Goal: Information Seeking & Learning: Learn about a topic

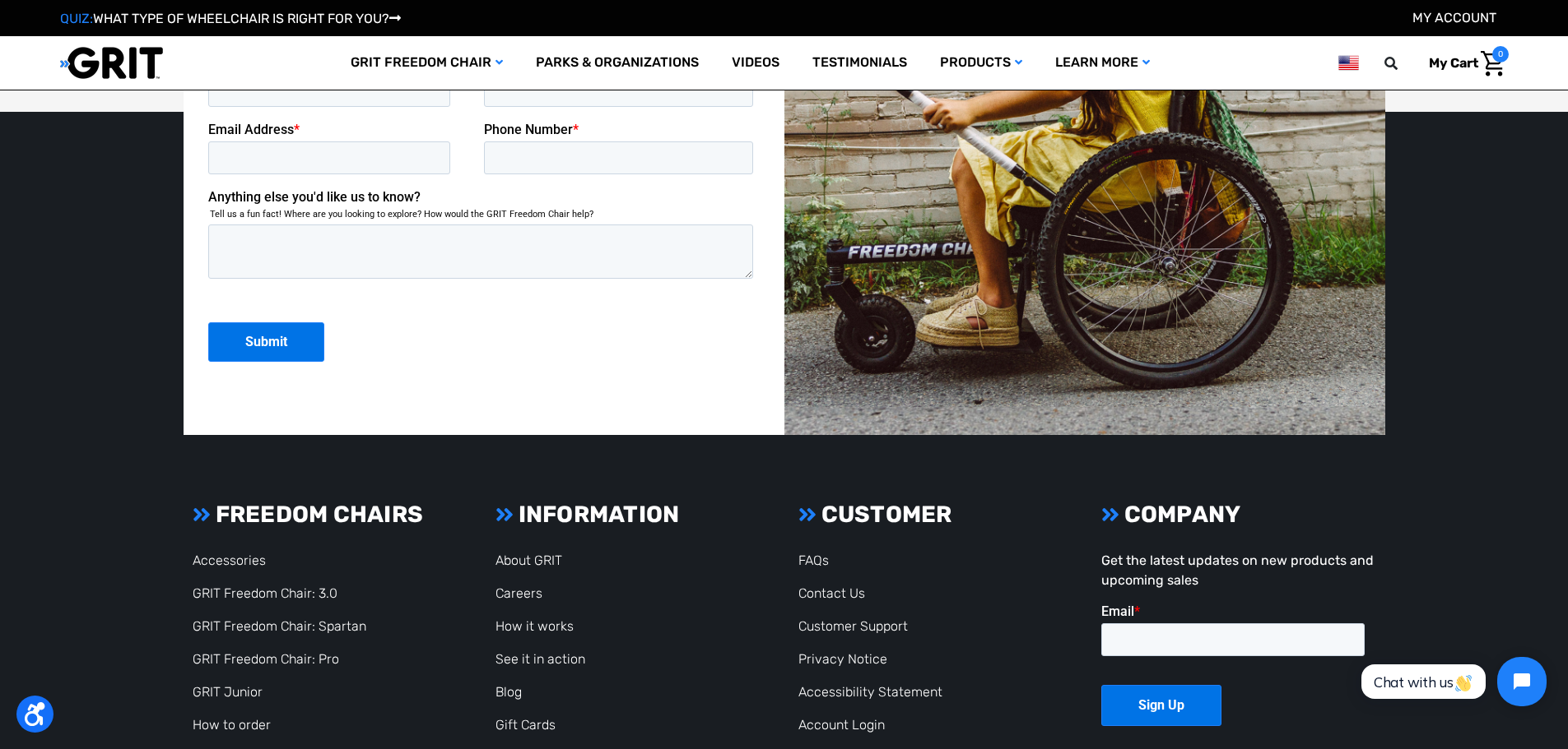
scroll to position [4504, 0]
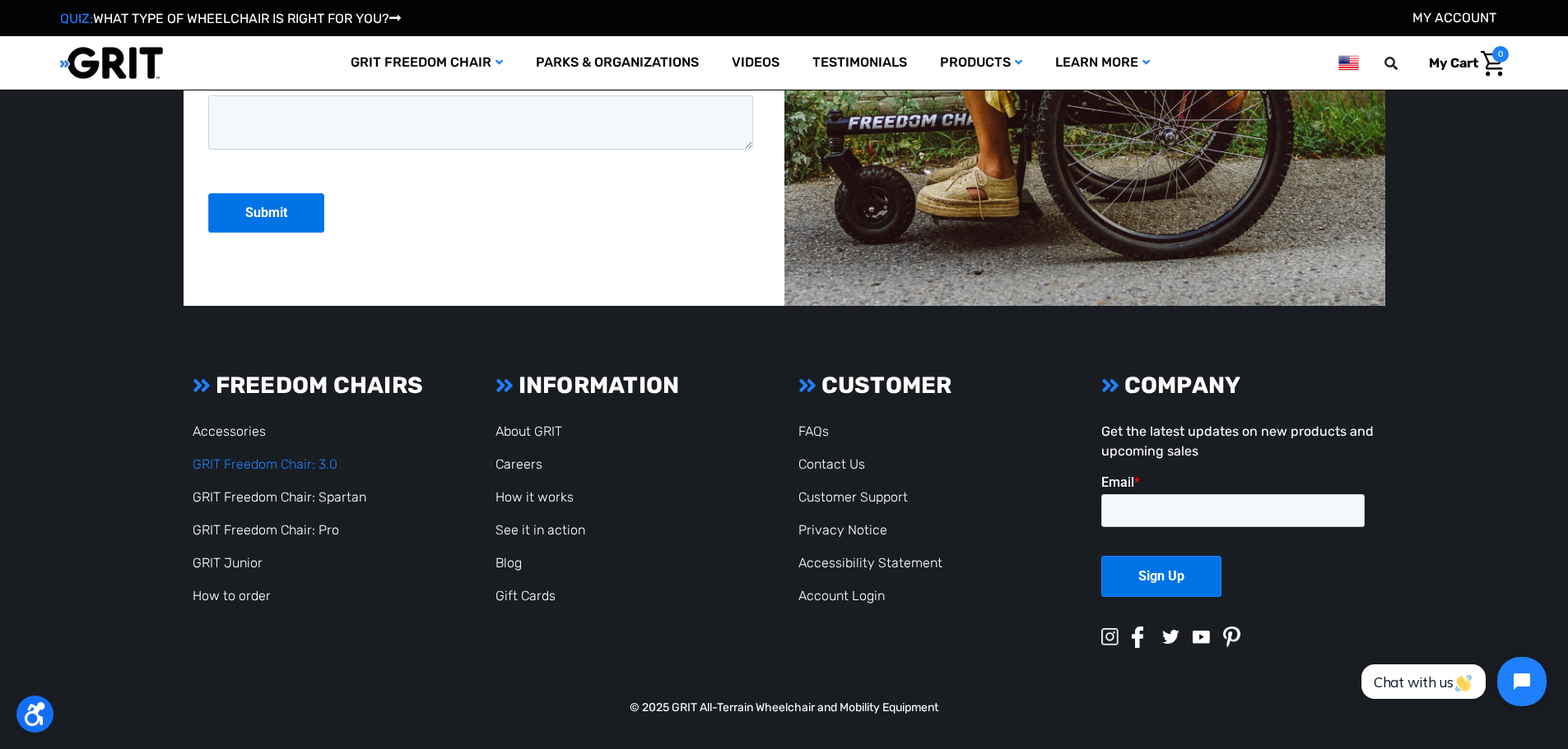
click at [257, 462] on link "GRIT Freedom Chair: 3.0" at bounding box center [265, 464] width 145 height 16
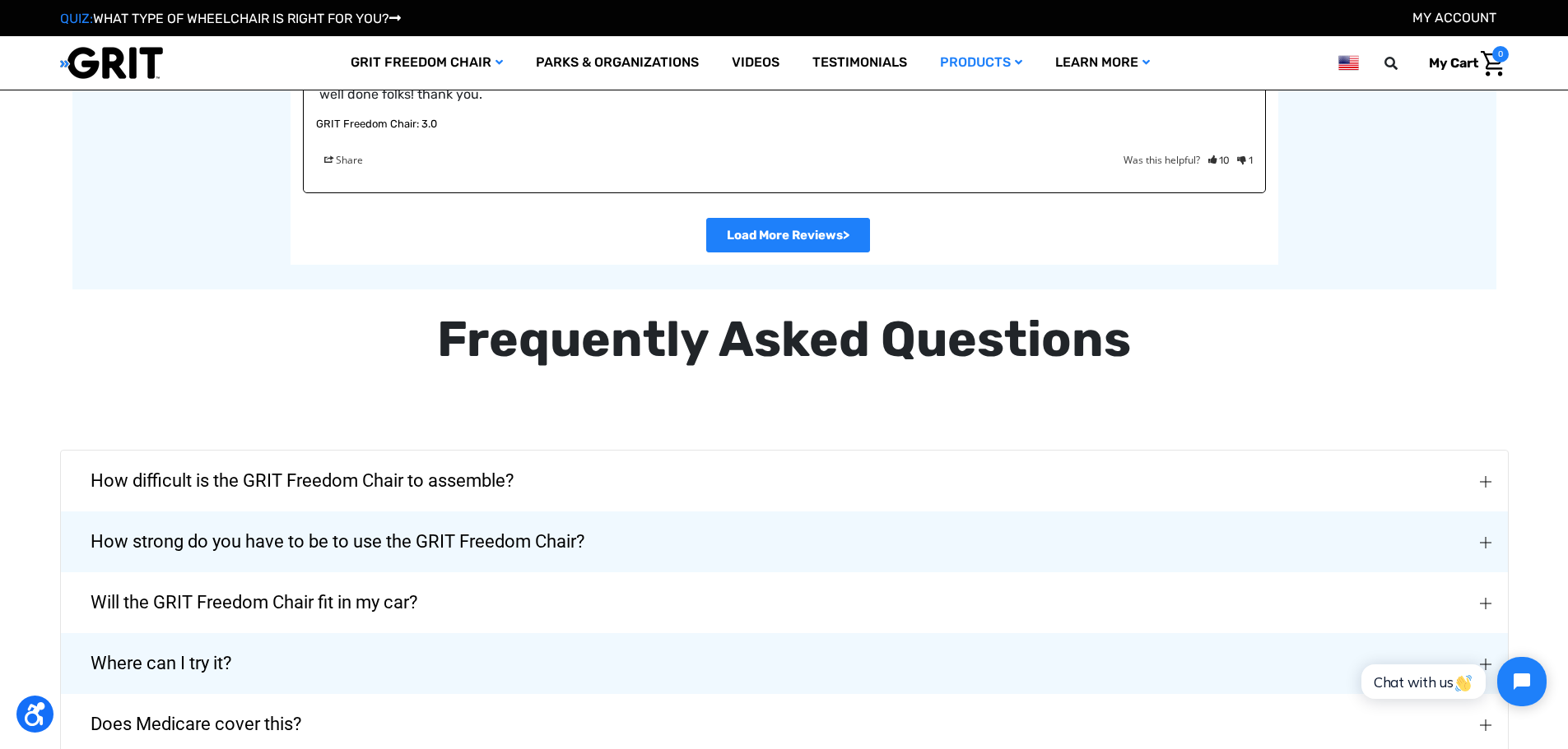
scroll to position [3948, 0]
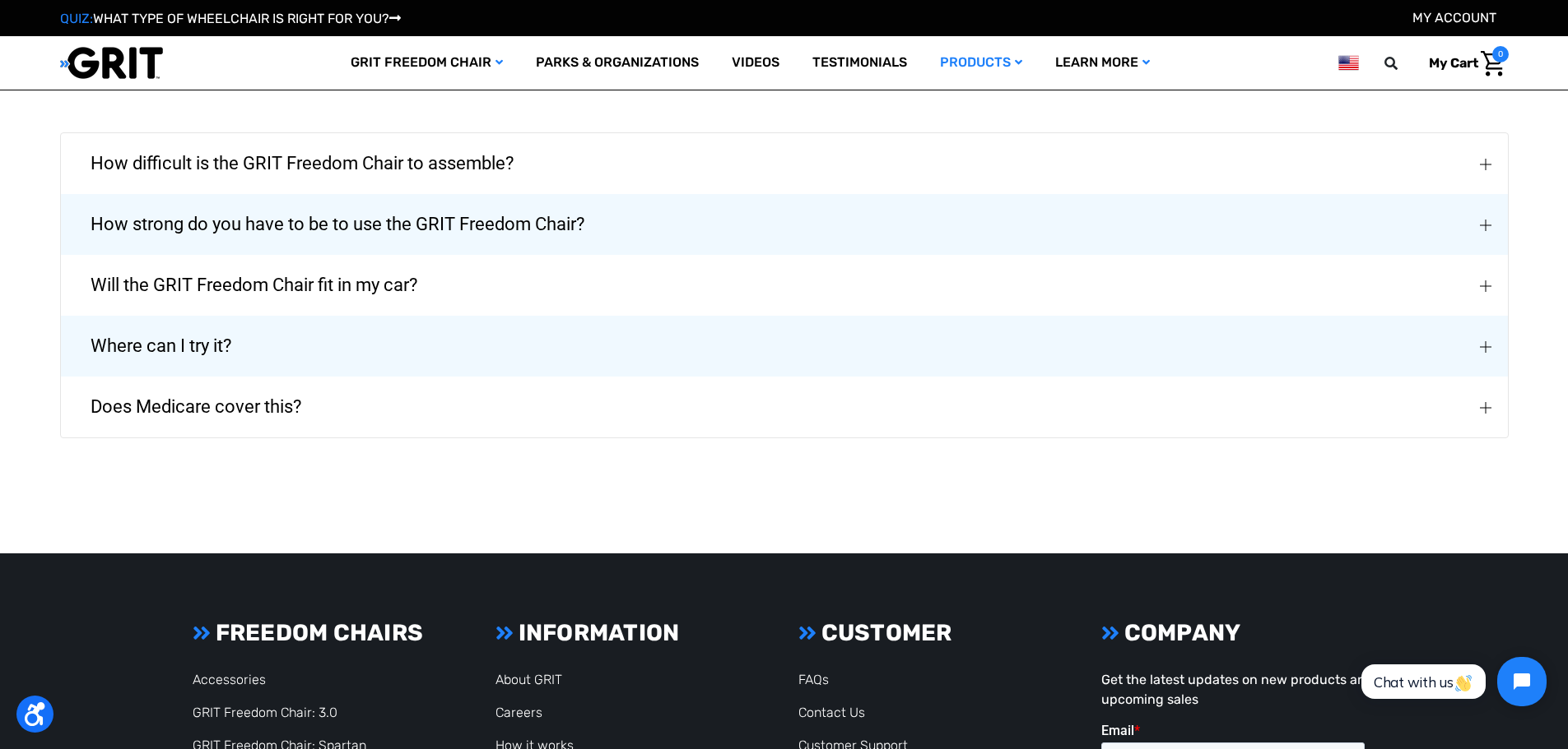
click at [506, 316] on button "Where can I try it?" at bounding box center [784, 346] width 1447 height 61
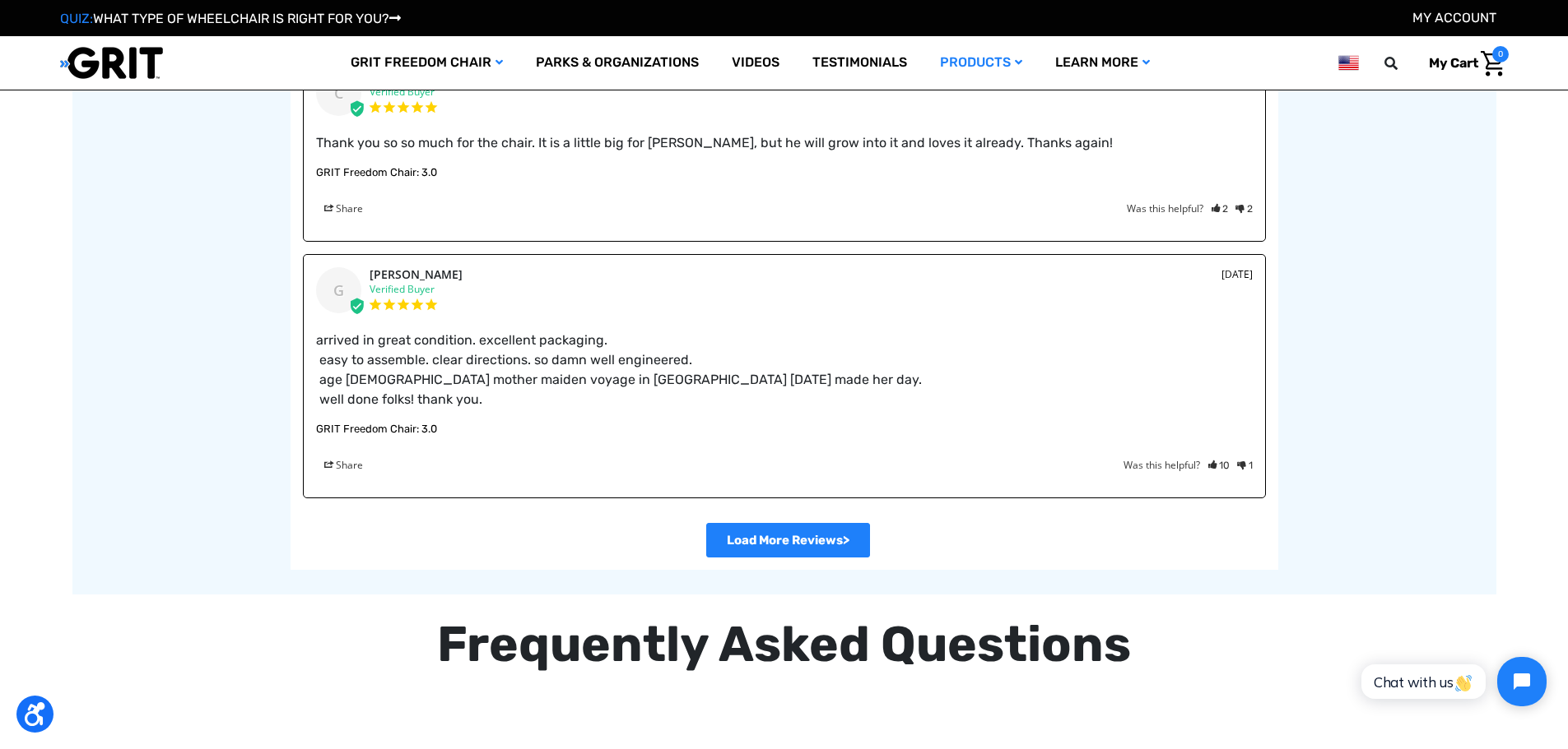
scroll to position [3173, 0]
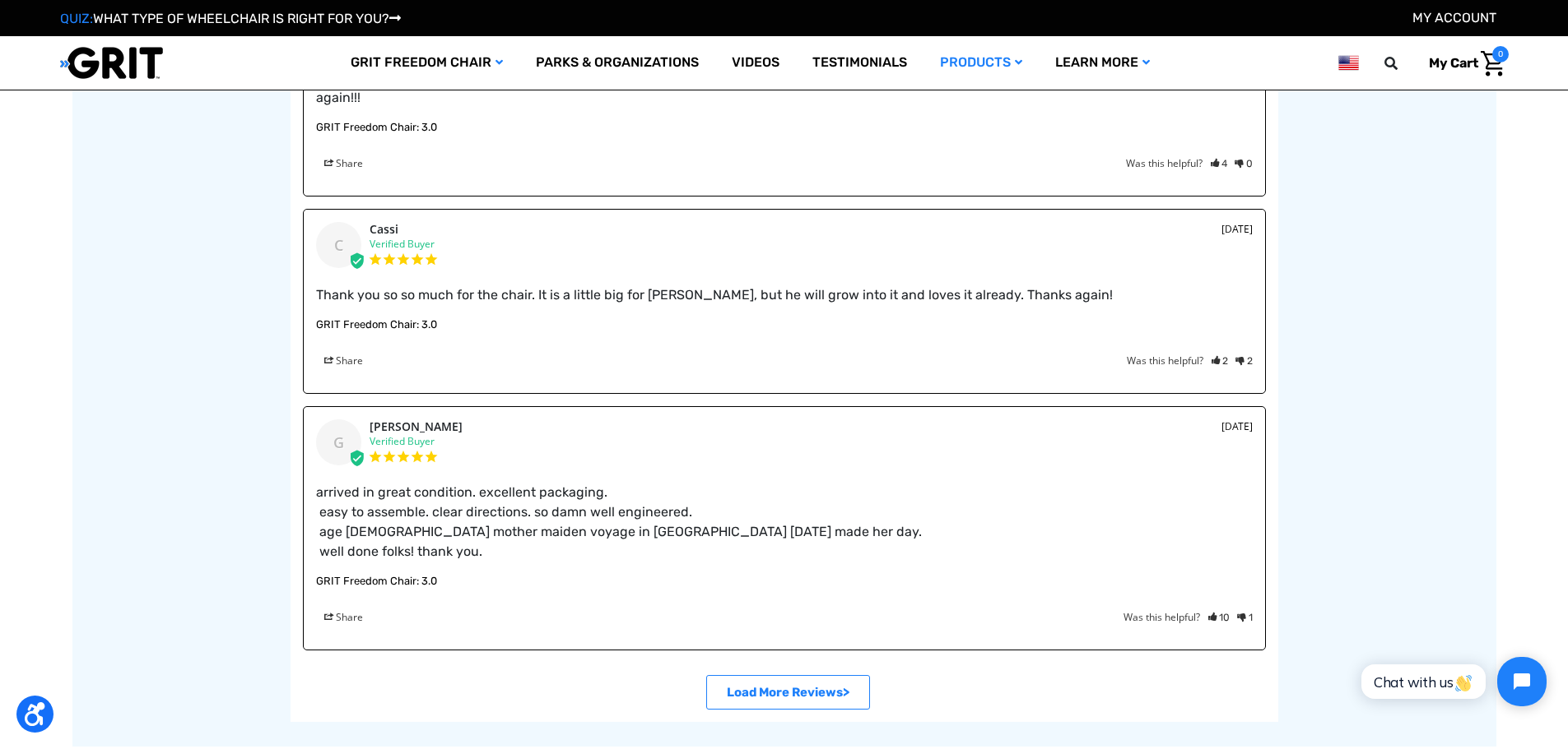
click at [766, 684] on link ">" at bounding box center [787, 692] width 164 height 35
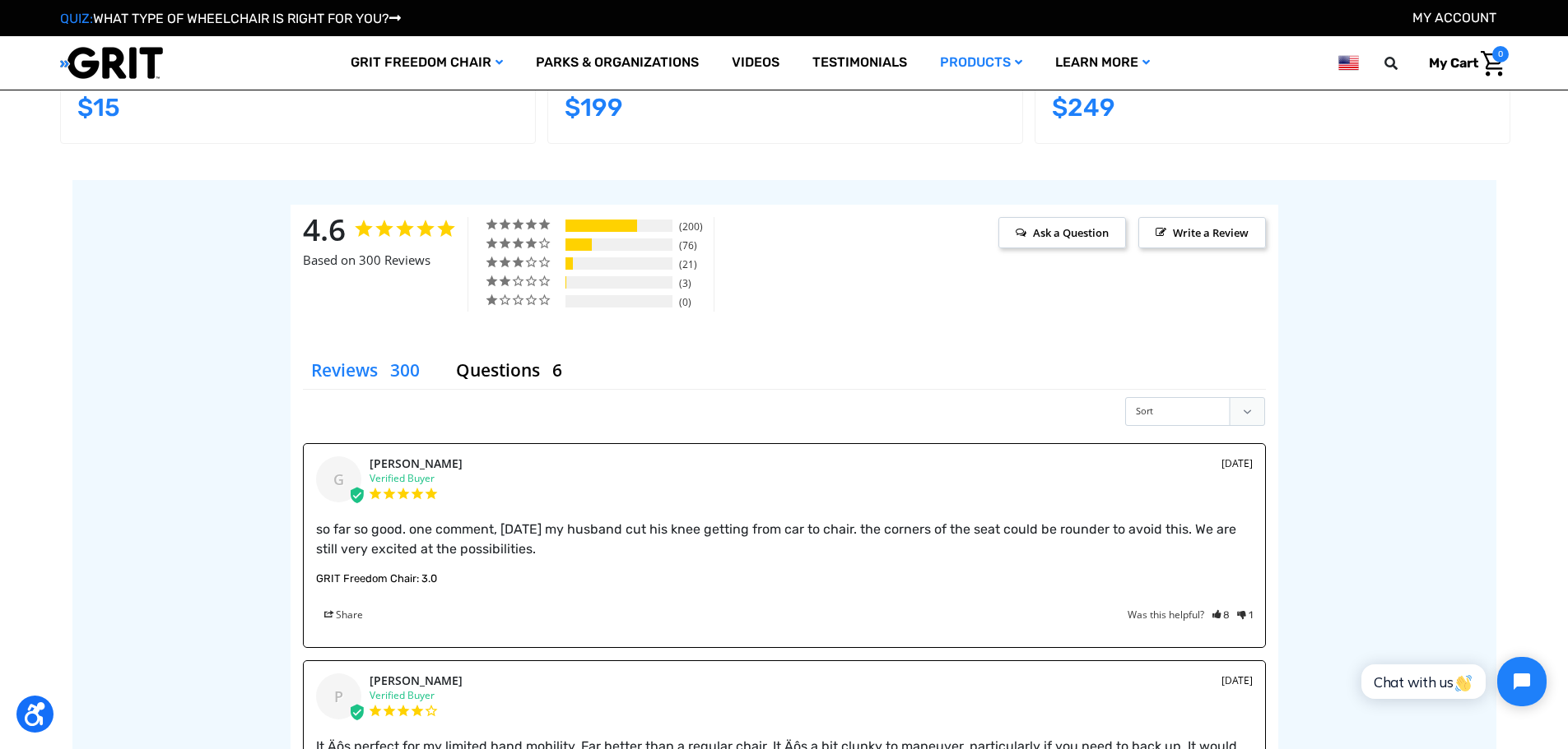
scroll to position [1775, 0]
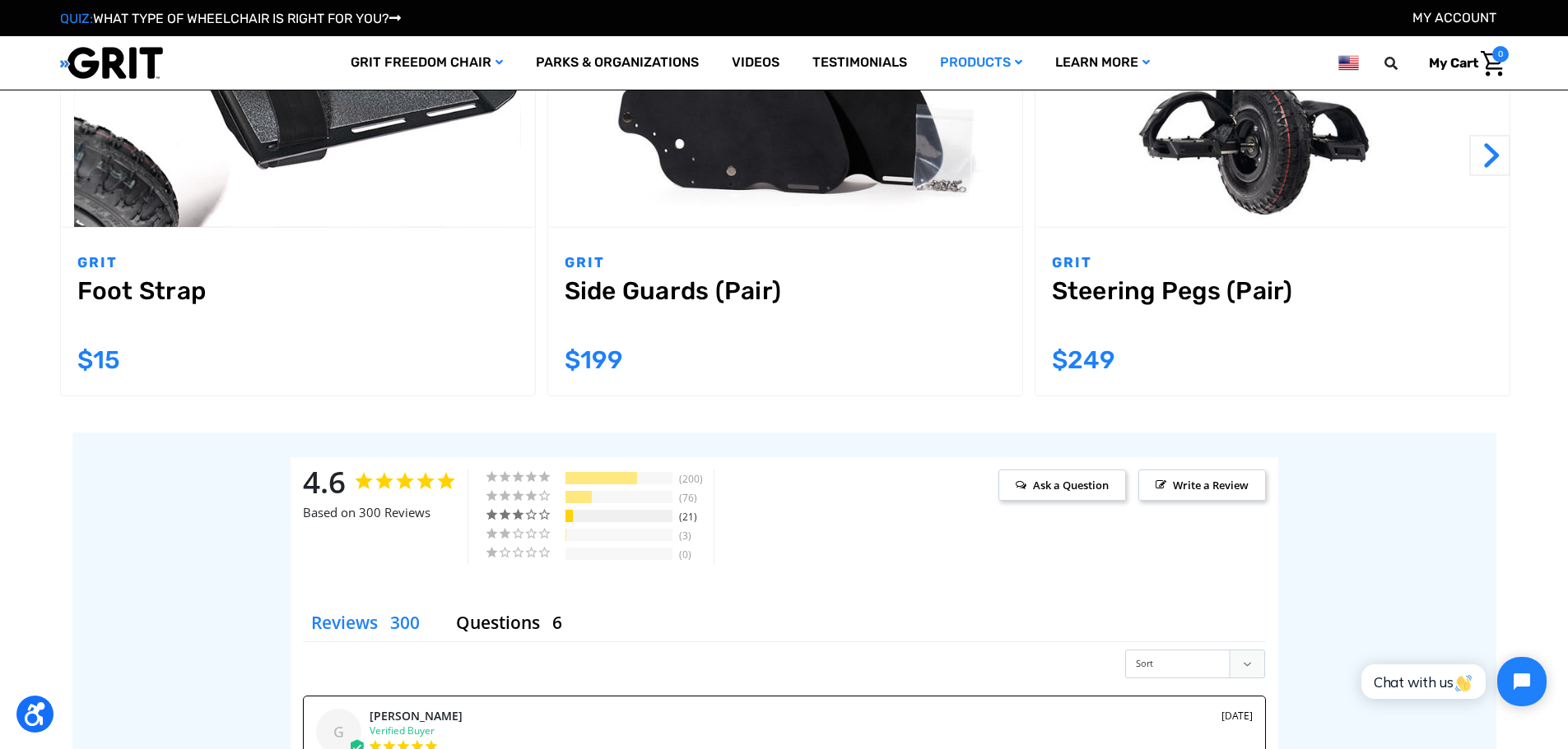
click at [569, 515] on div "7%" at bounding box center [570, 515] width 8 height 12
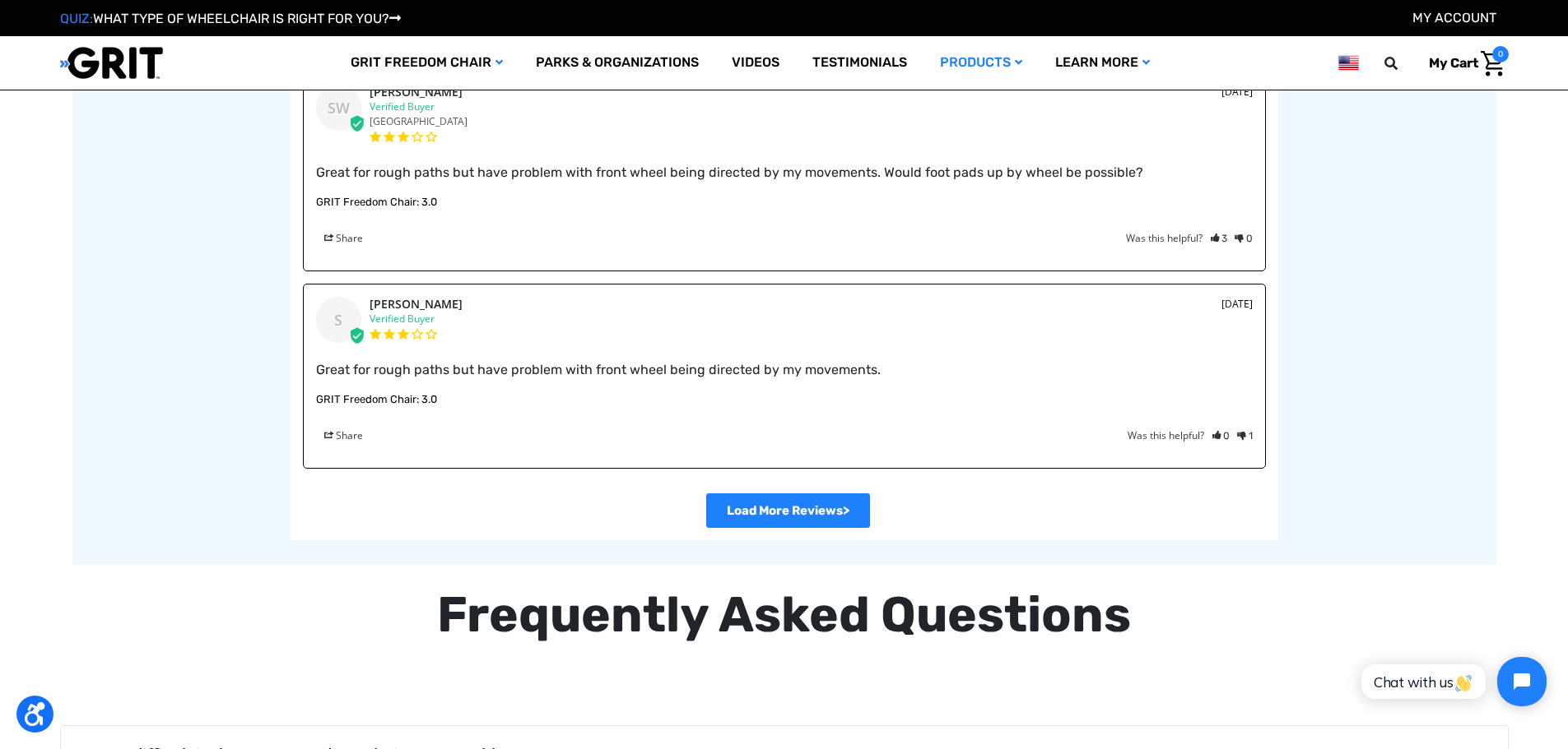
scroll to position [3091, 0]
click at [874, 504] on li ">" at bounding box center [788, 504] width 955 height 47
click at [800, 525] on link ">" at bounding box center [787, 510] width 164 height 35
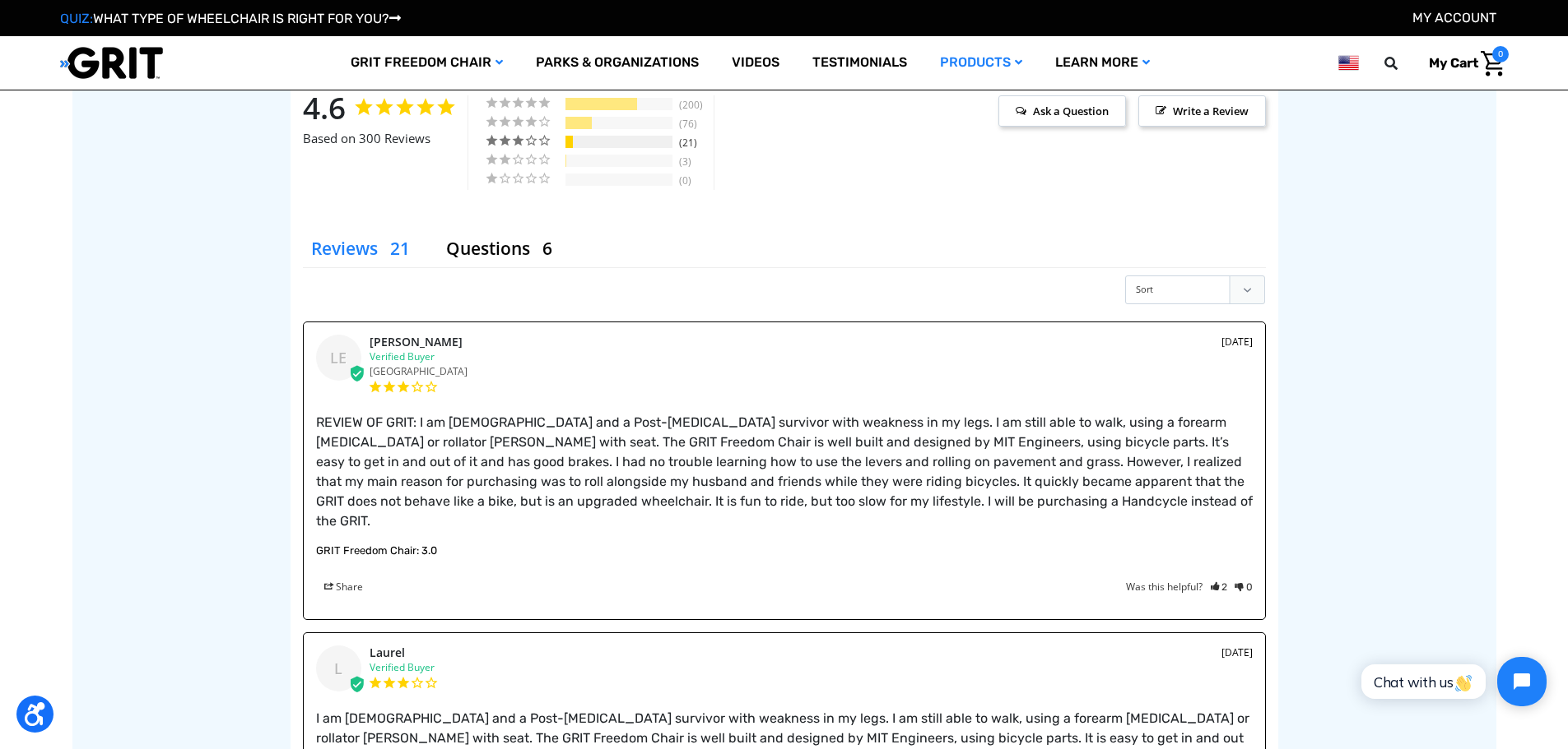
scroll to position [2022, 0]
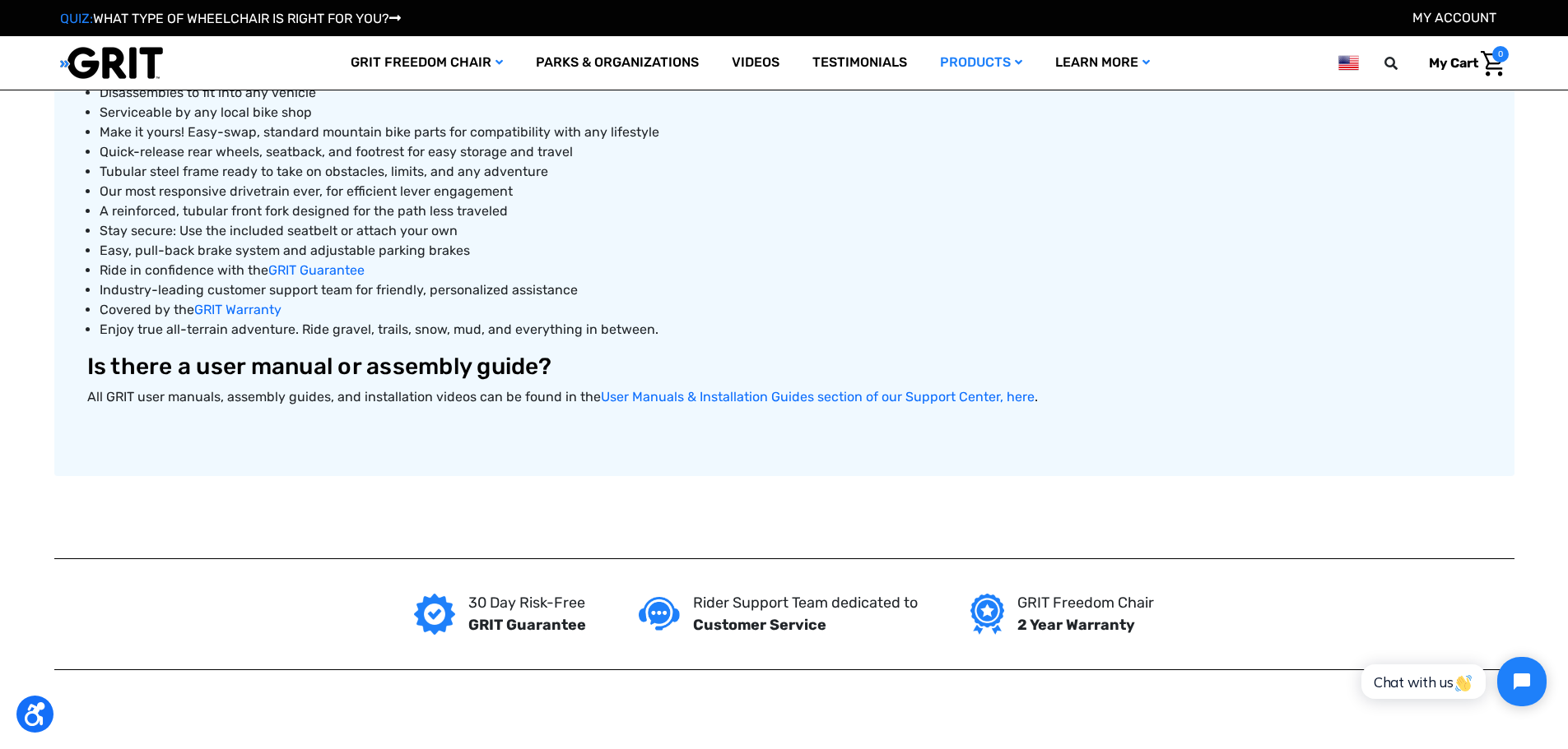
scroll to position [658, 0]
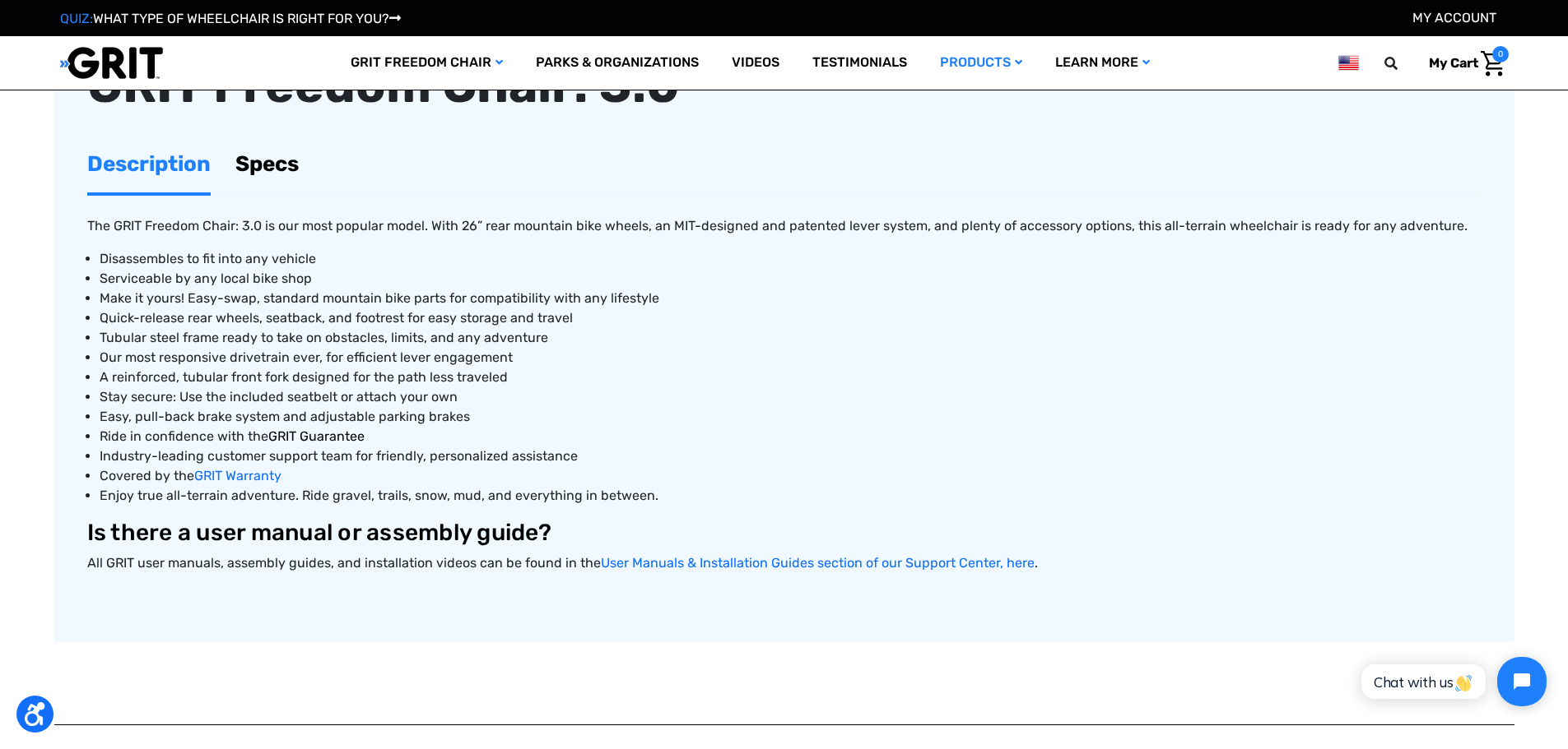
click at [339, 434] on span "GRIT Guarantee" at bounding box center [317, 436] width 97 height 16
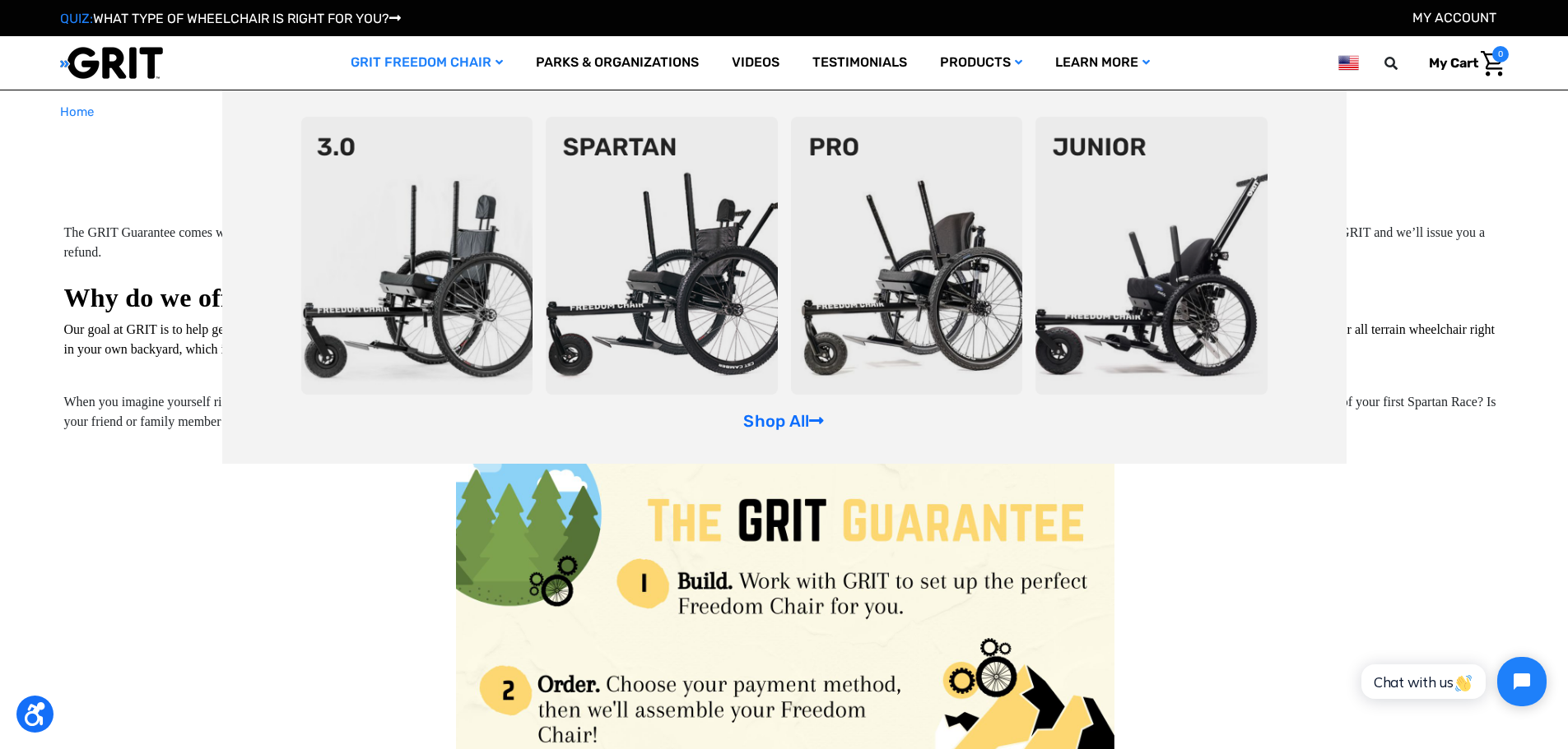
click at [513, 58] on link "GRIT Freedom Chair" at bounding box center [427, 62] width 185 height 54
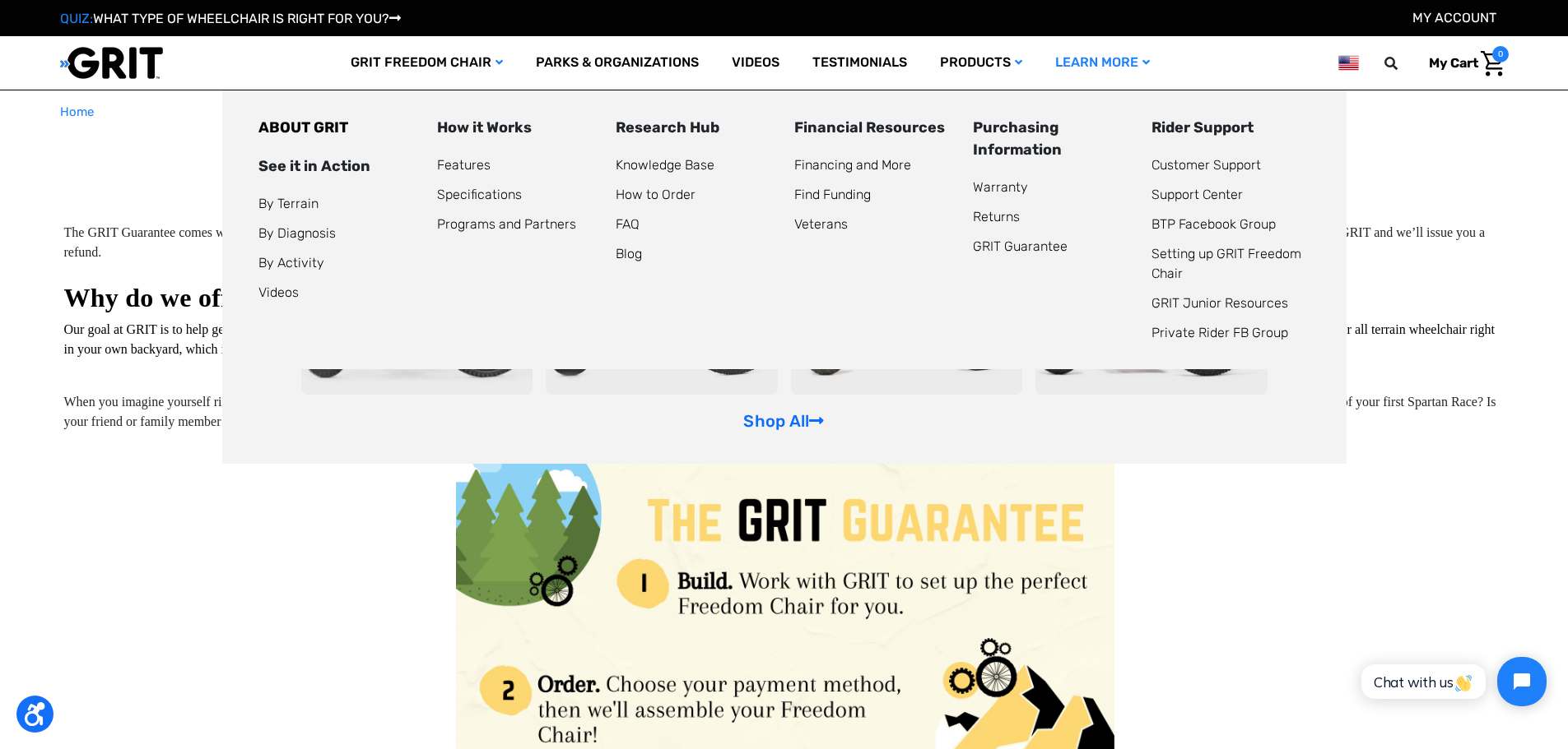
click at [1109, 67] on link "Learn More" at bounding box center [1102, 62] width 128 height 54
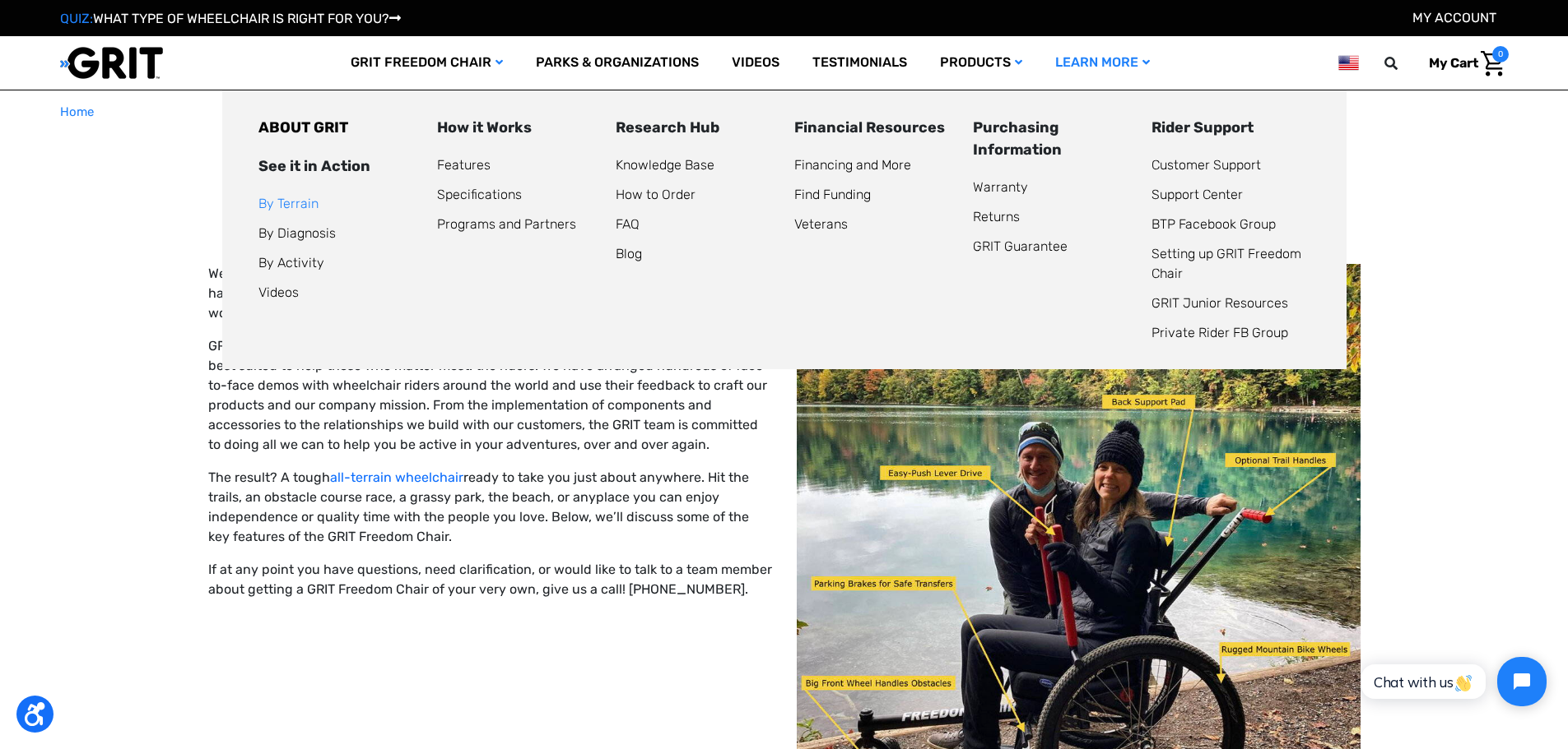
click at [297, 204] on link "By Terrain" at bounding box center [288, 203] width 60 height 16
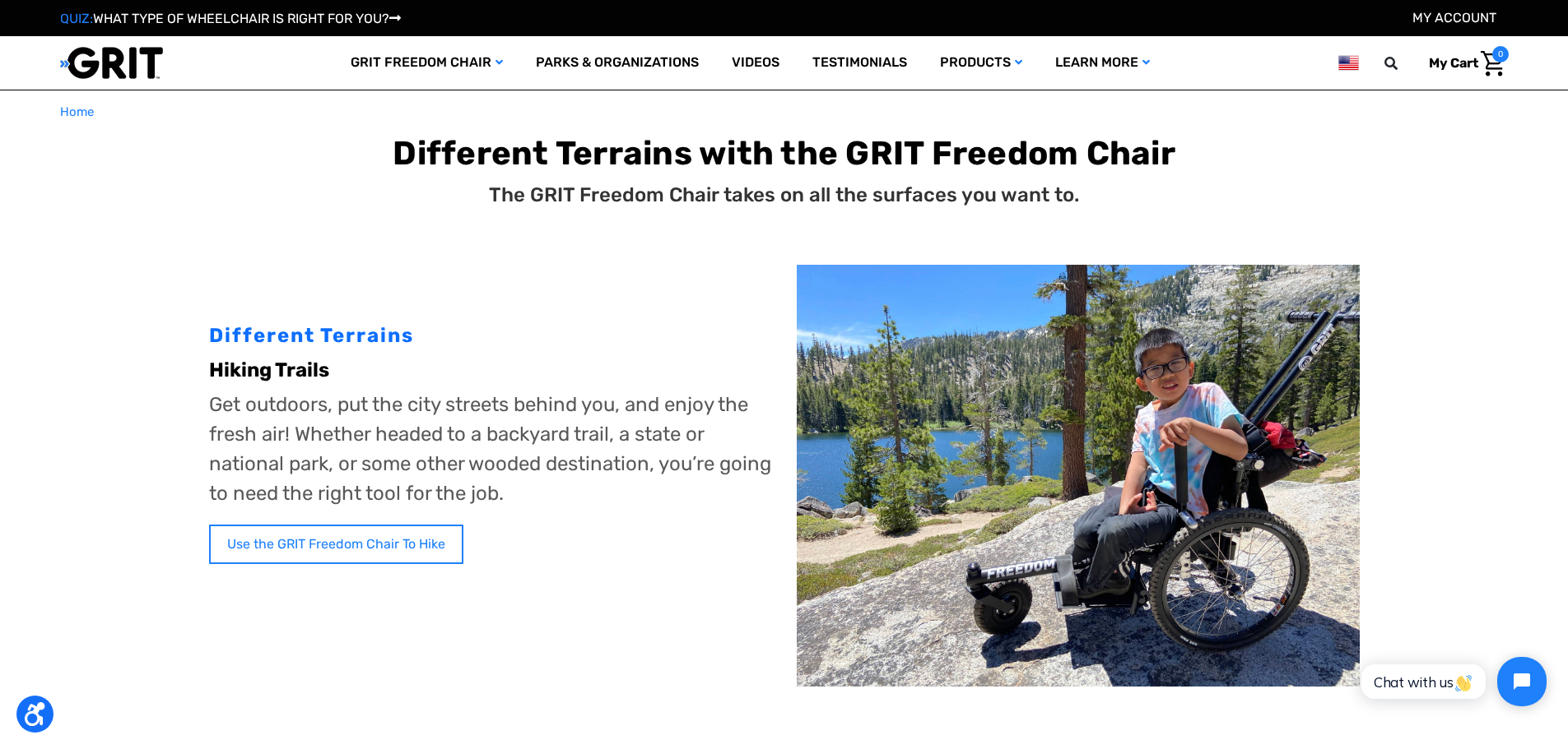
click at [250, 531] on link "Use the GRIT Freedom Chair To Hike" at bounding box center [336, 545] width 255 height 40
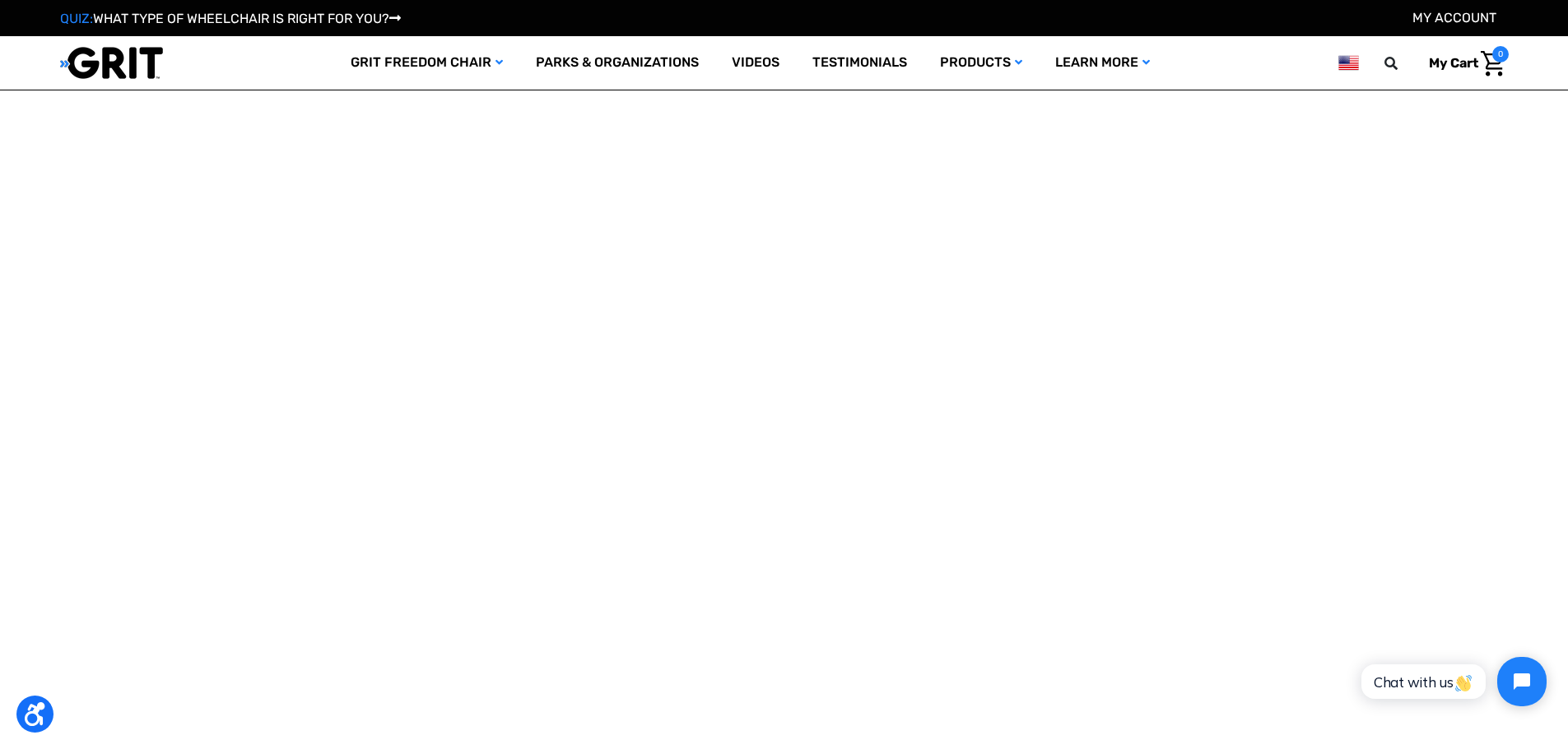
scroll to position [1594, 0]
